Goal: Task Accomplishment & Management: Use online tool/utility

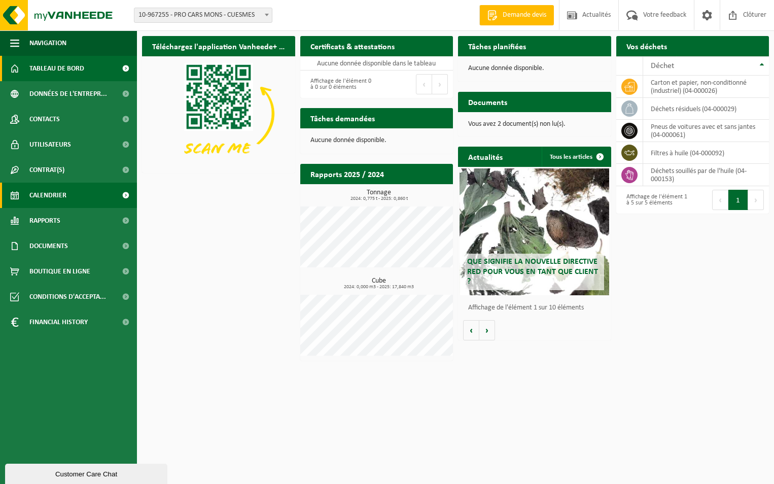
click at [73, 197] on link "Calendrier" at bounding box center [68, 195] width 137 height 25
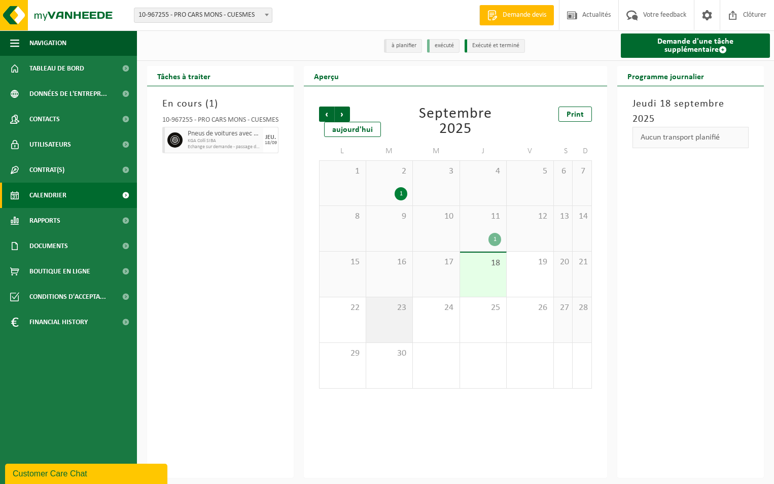
click at [396, 317] on div "23" at bounding box center [389, 319] width 47 height 45
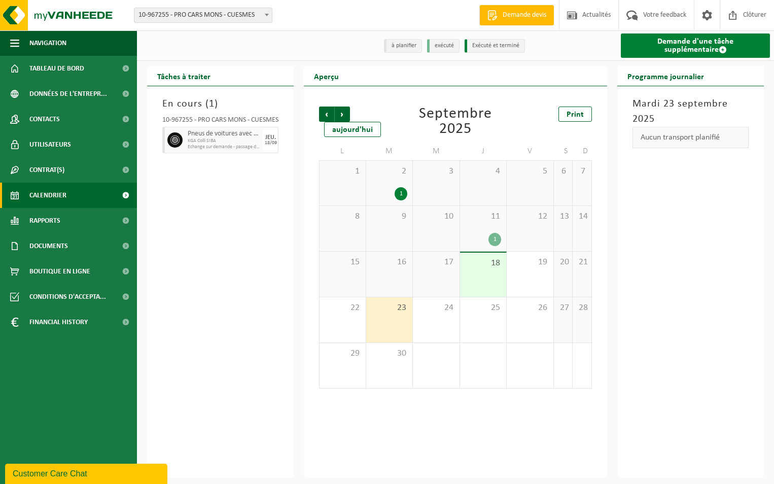
click at [719, 53] on span at bounding box center [723, 50] width 8 height 8
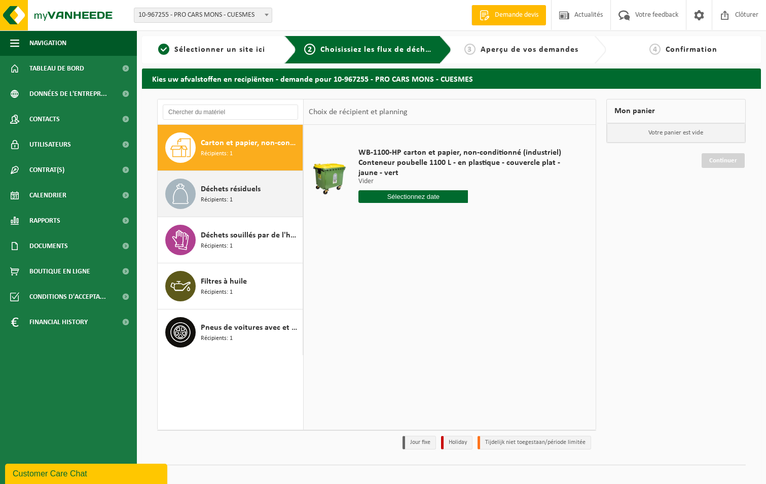
click at [250, 205] on div "Déchets résiduels Récipients: 1" at bounding box center [250, 194] width 99 height 30
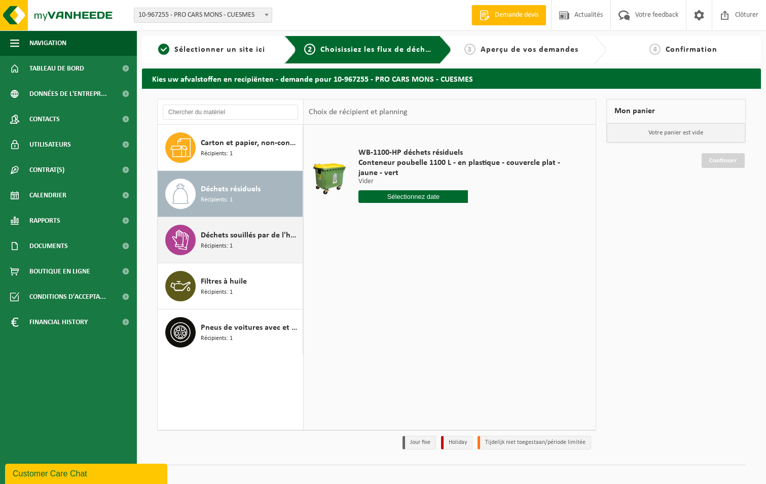
click at [253, 245] on div "Déchets souillés par de l'huile Récipients: 1" at bounding box center [250, 240] width 99 height 30
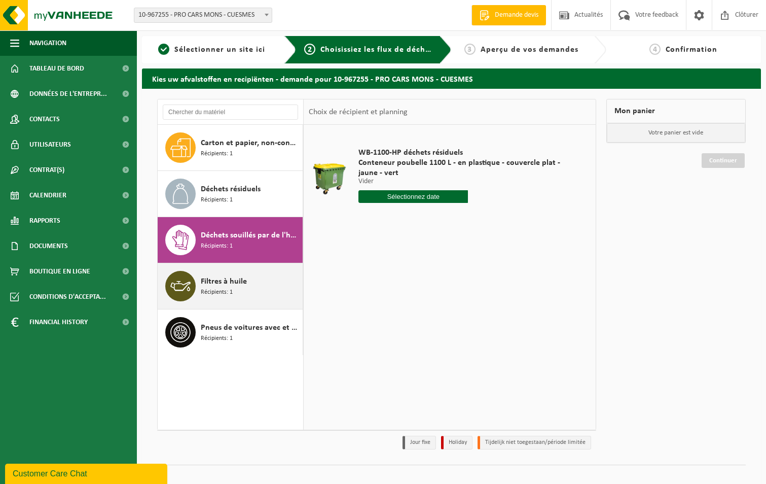
click at [246, 287] on div "Filtres à huile Récipients: 1" at bounding box center [250, 286] width 99 height 30
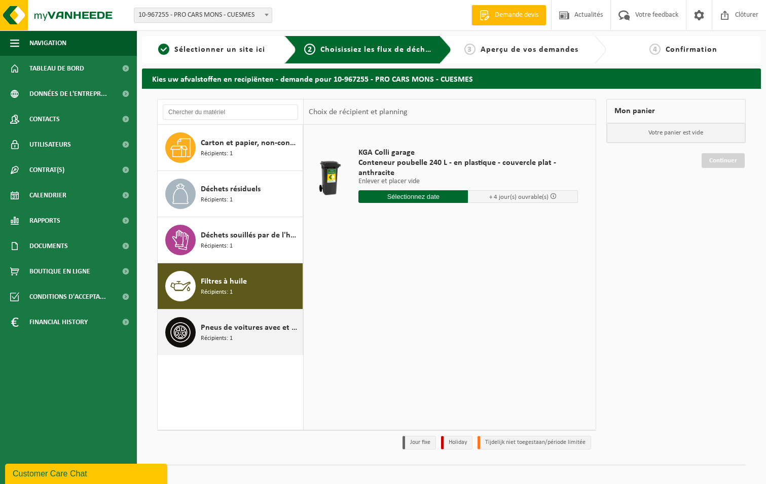
click at [247, 330] on span "Pneus de voitures avec et sans jantes" at bounding box center [250, 328] width 99 height 12
